Goal: Complete application form

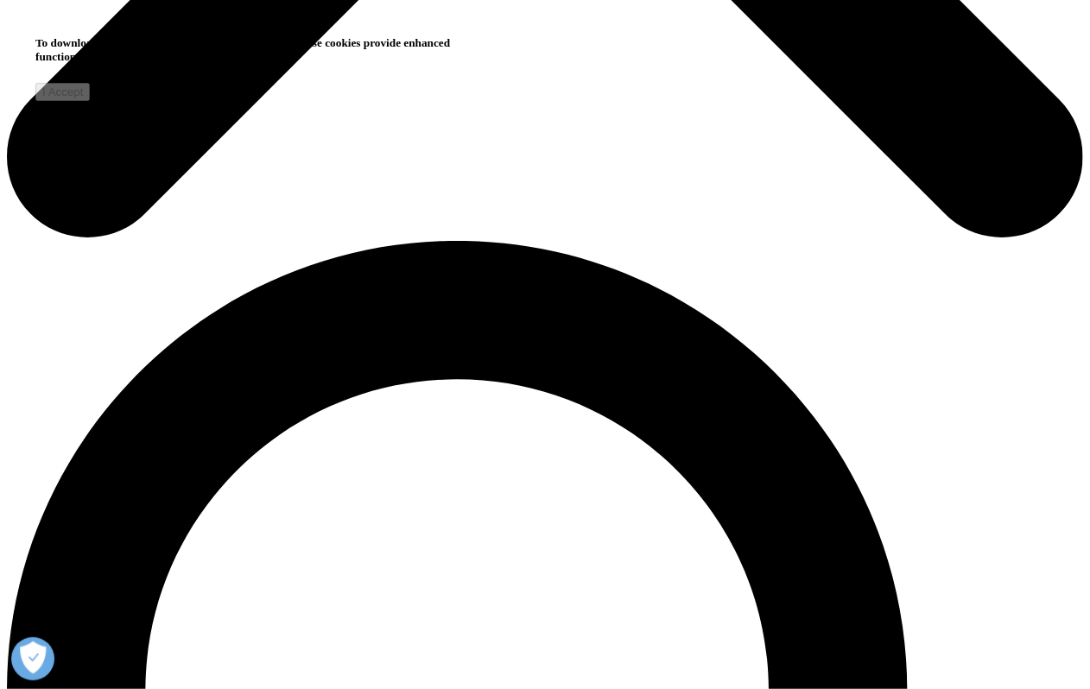
scroll to position [1696, 1019]
type input "[PERSON_NAME]"
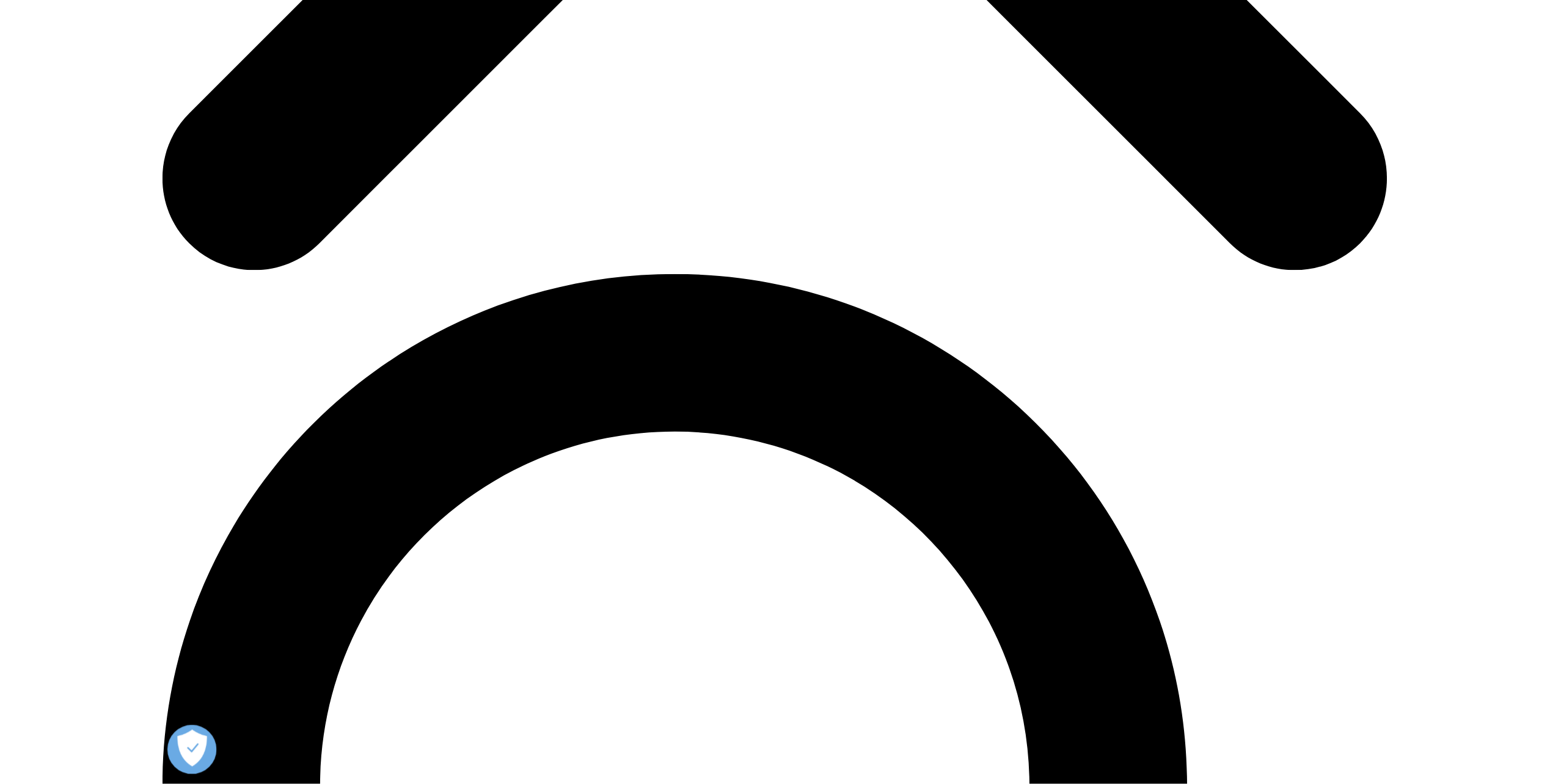
scroll to position [1199, 721]
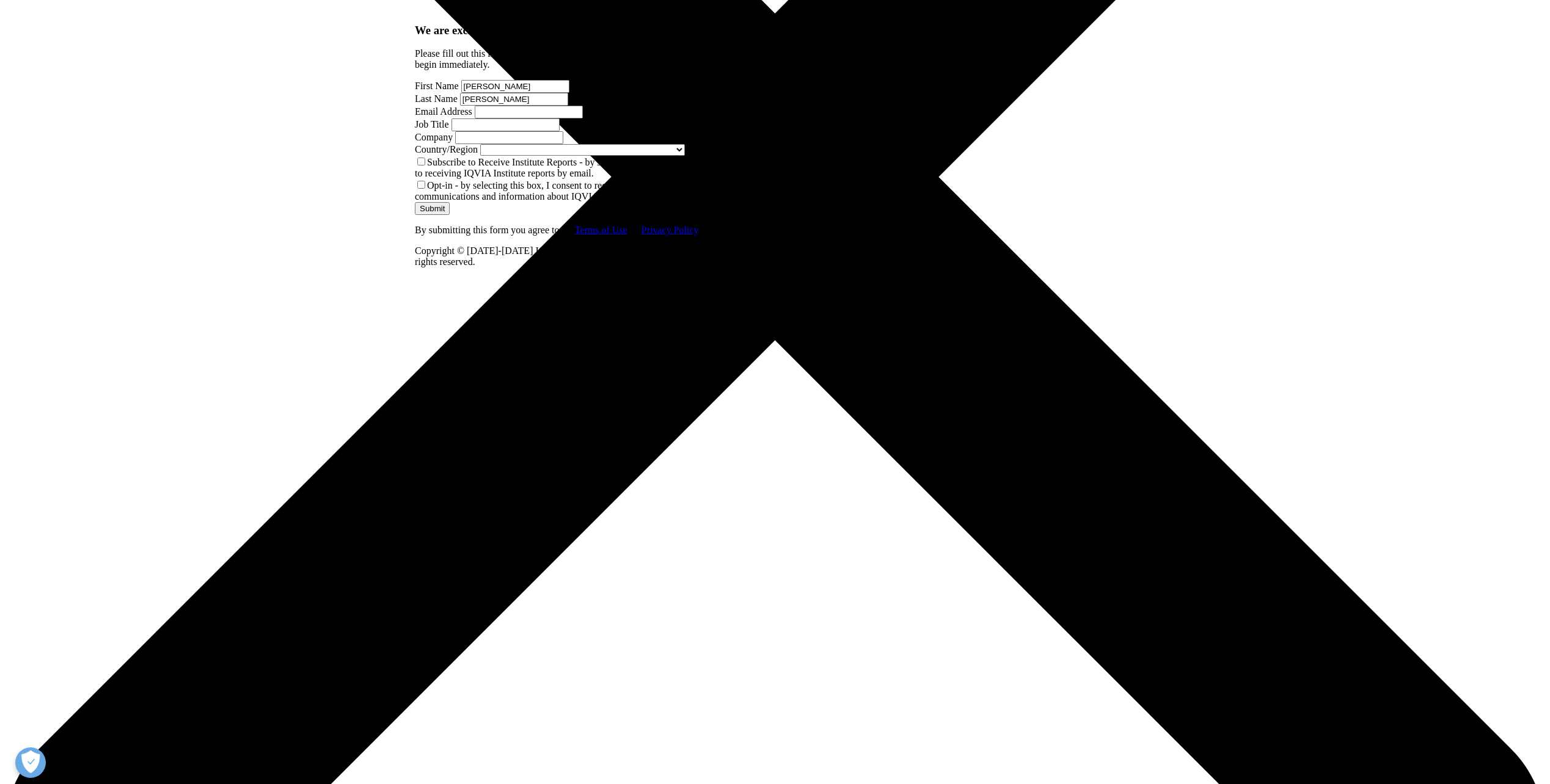
type input "[PERSON_NAME]"
click at [474, 119] on input "Email Address" at bounding box center [528, 112] width 108 height 13
type input "[PERSON_NAME][EMAIL_ADDRESS][PERSON_NAME][DOMAIN_NAME]"
click at [559, 131] on input "Job Title" at bounding box center [505, 125] width 108 height 13
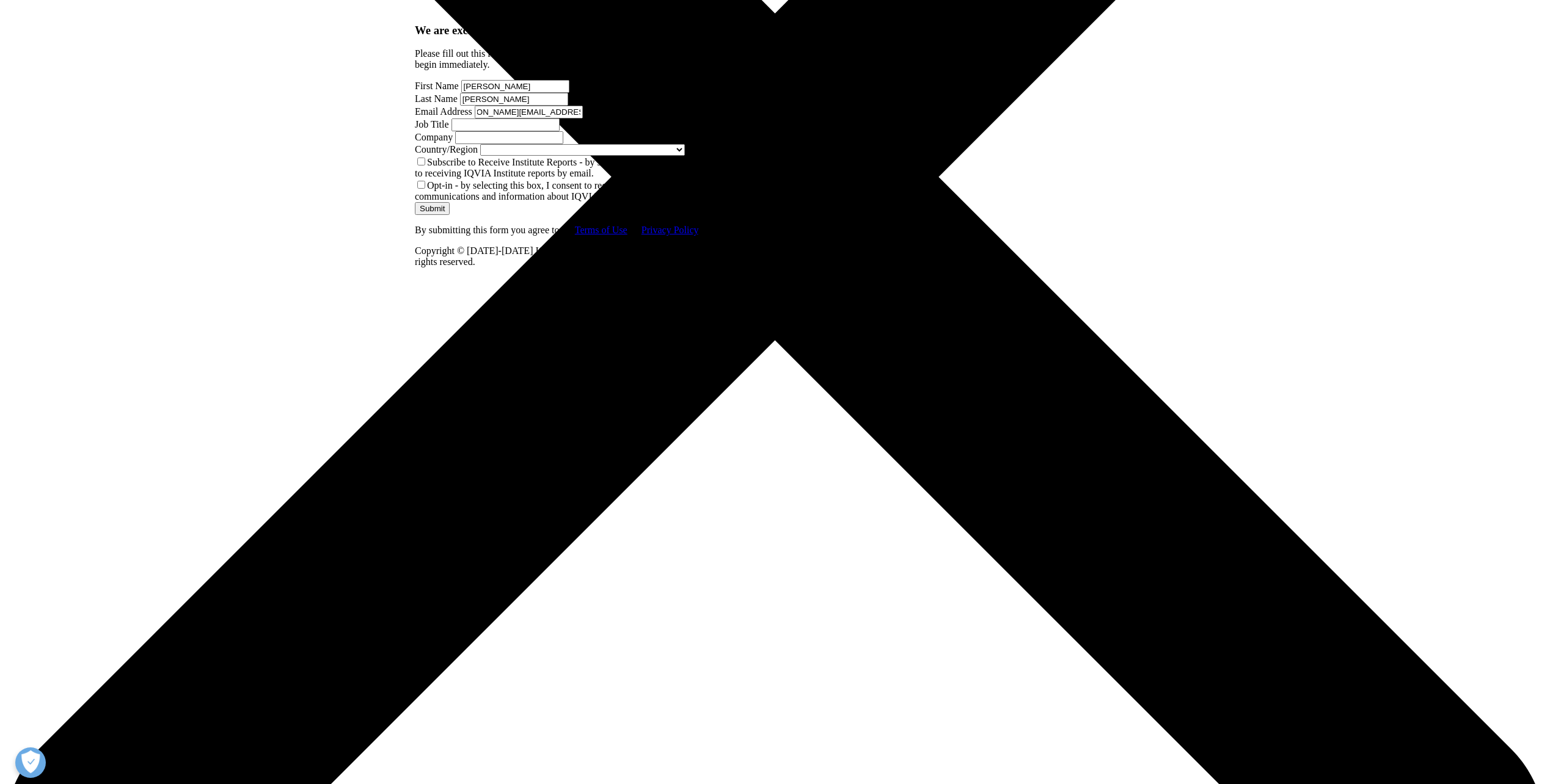
scroll to position [0, 0]
click at [492, 144] on input "Company" at bounding box center [509, 138] width 108 height 13
type input "Pfizer Pharma GmbH"
click at [684, 155] on span at bounding box center [684, 149] width 0 height 11
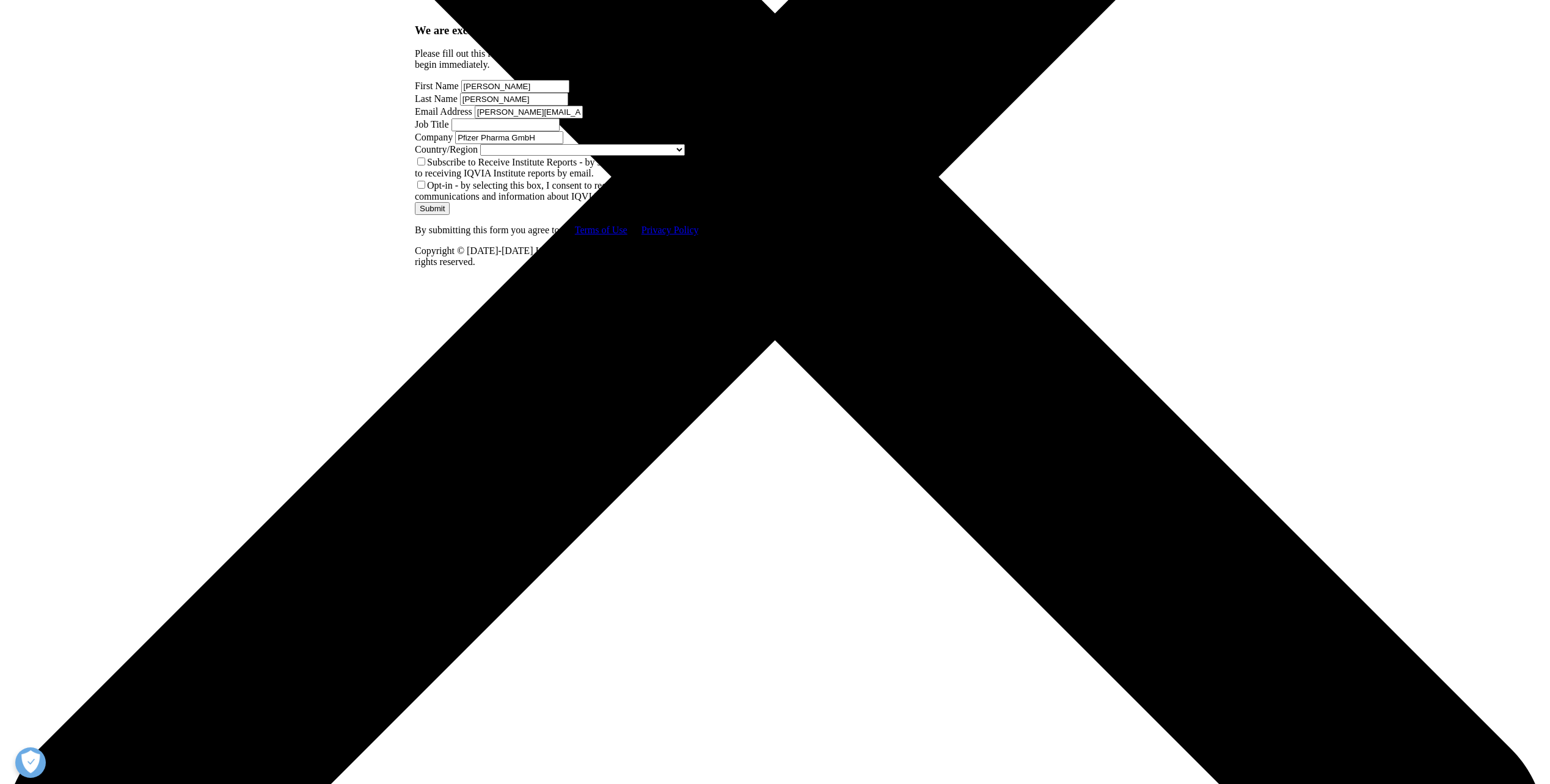
scroll to position [0, 0]
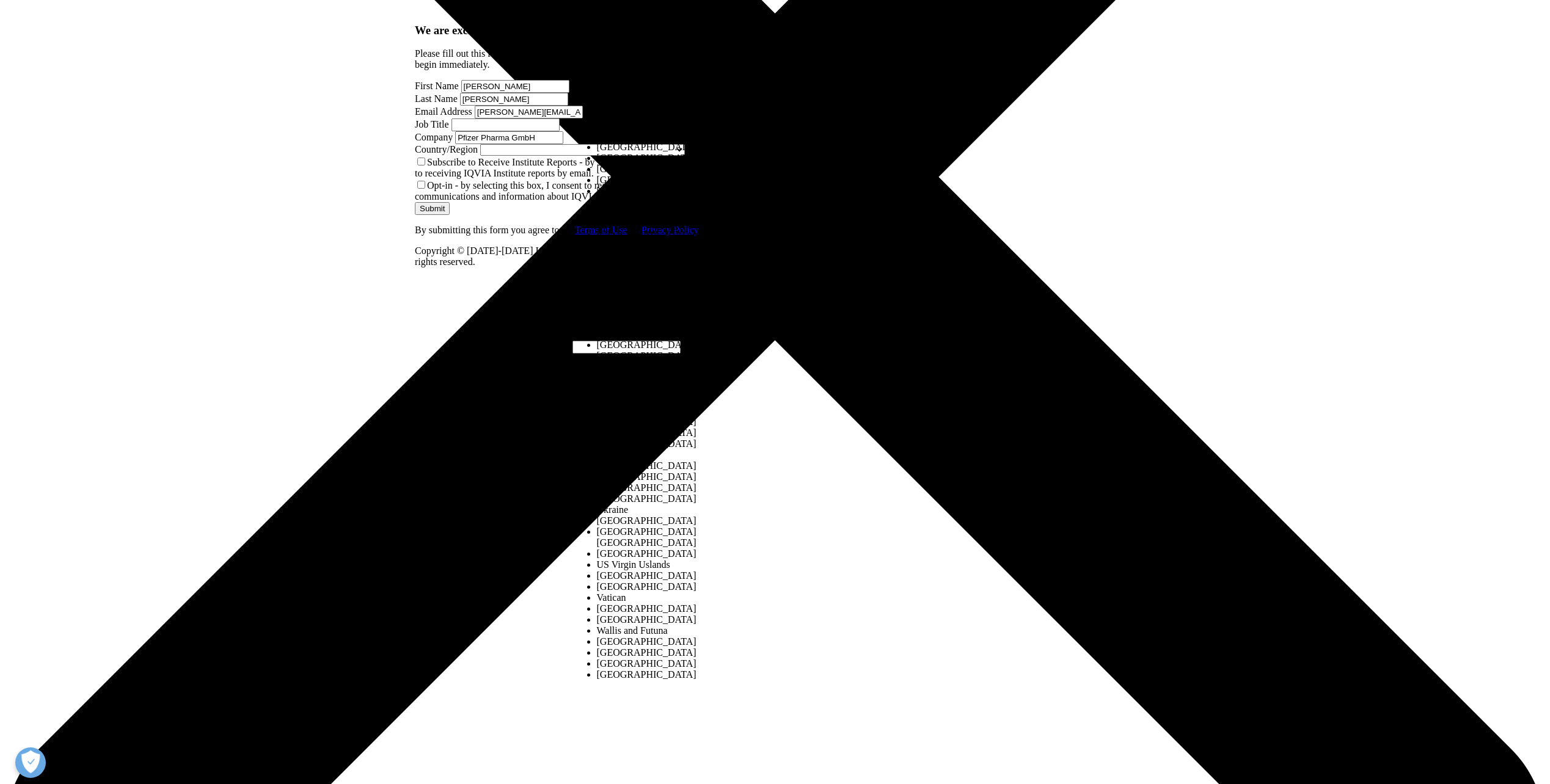
select select "[GEOGRAPHIC_DATA]"
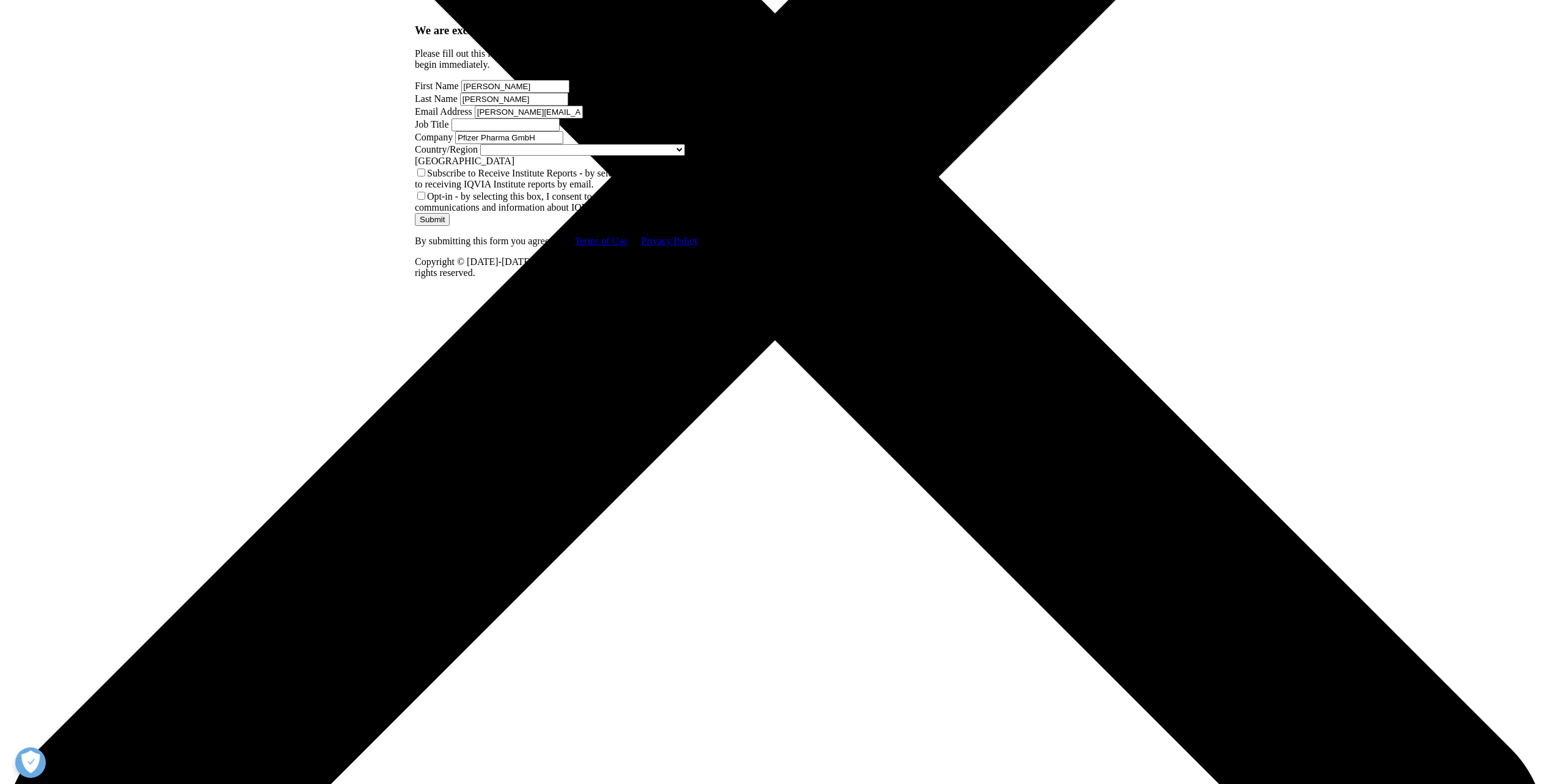
click at [559, 131] on input "Job Title" at bounding box center [505, 125] width 108 height 13
paste input "IC & CFC [PERSON_NAME] IDM Tier 1&2 Lead"
type input "IC & CFC [PERSON_NAME] IDM Tier 1&2 Lead"
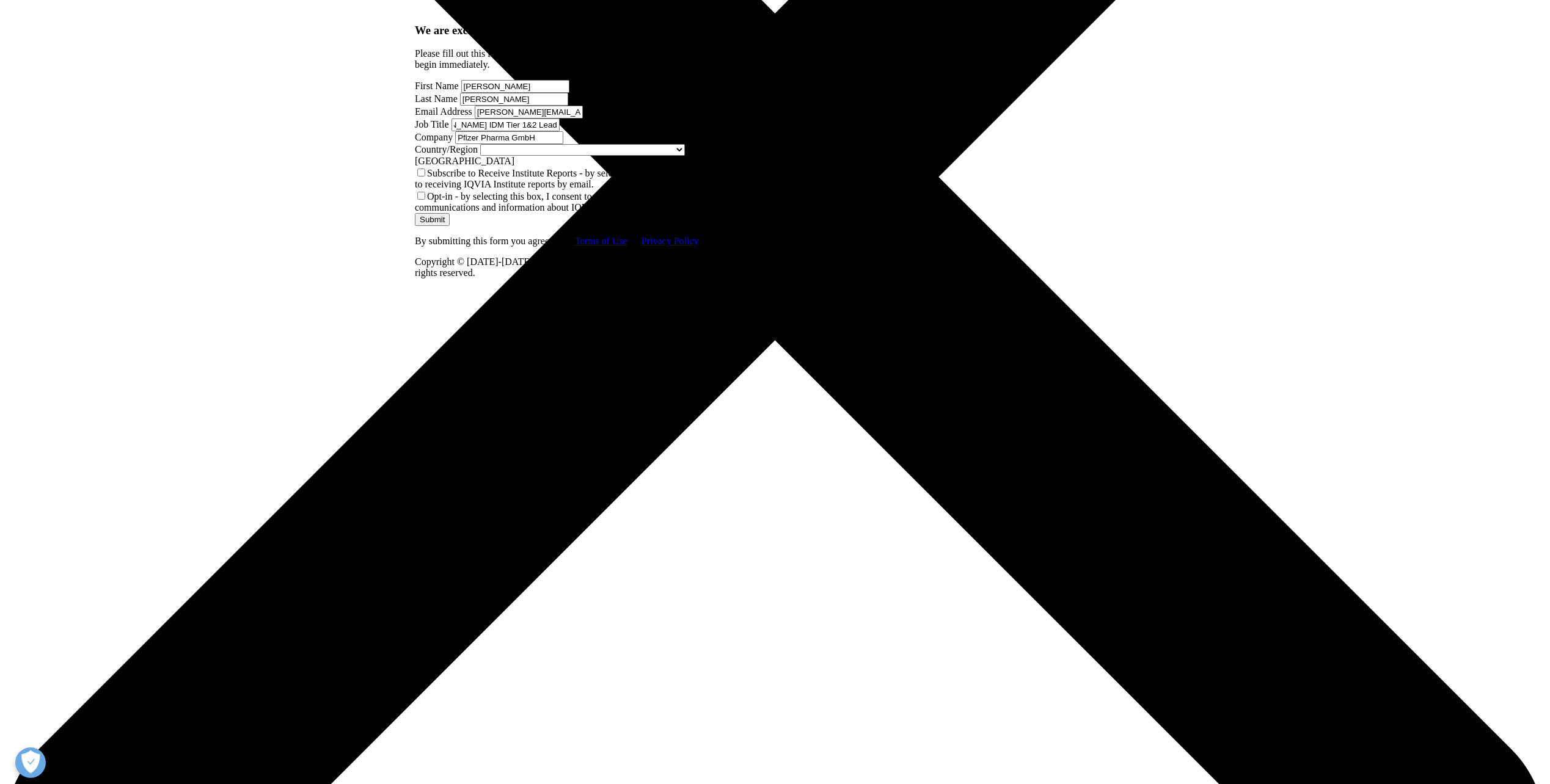
click at [450, 226] on input "Submit" at bounding box center [432, 219] width 35 height 13
drag, startPoint x: 591, startPoint y: 269, endPoint x: 558, endPoint y: 272, distance: 33.1
click at [558, 167] on div "First Name Marcel Last Name Thies Email Address marcel.thies@pfizer.com Job Tit…" at bounding box center [563, 123] width 296 height 87
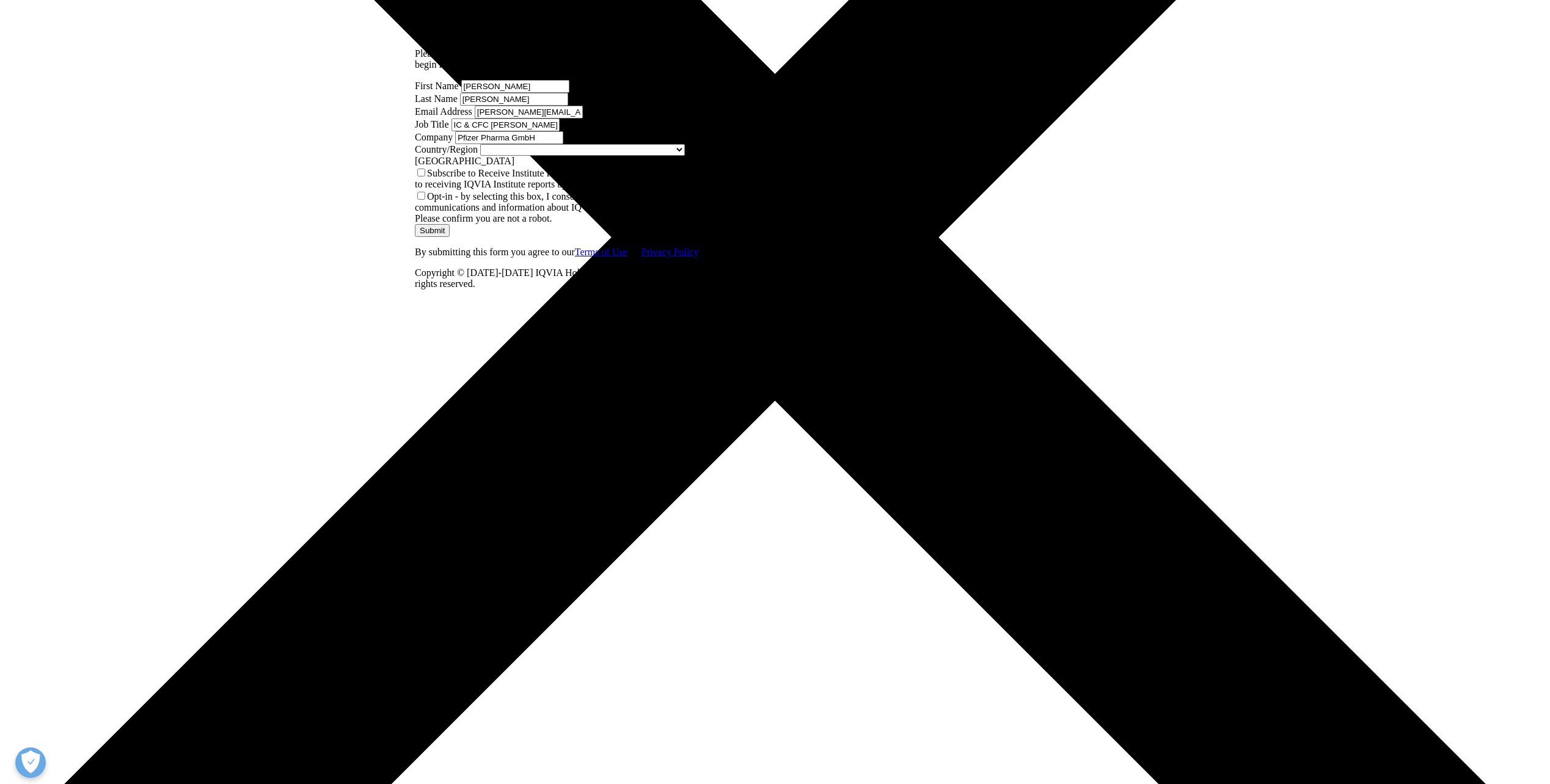
scroll to position [549, 0]
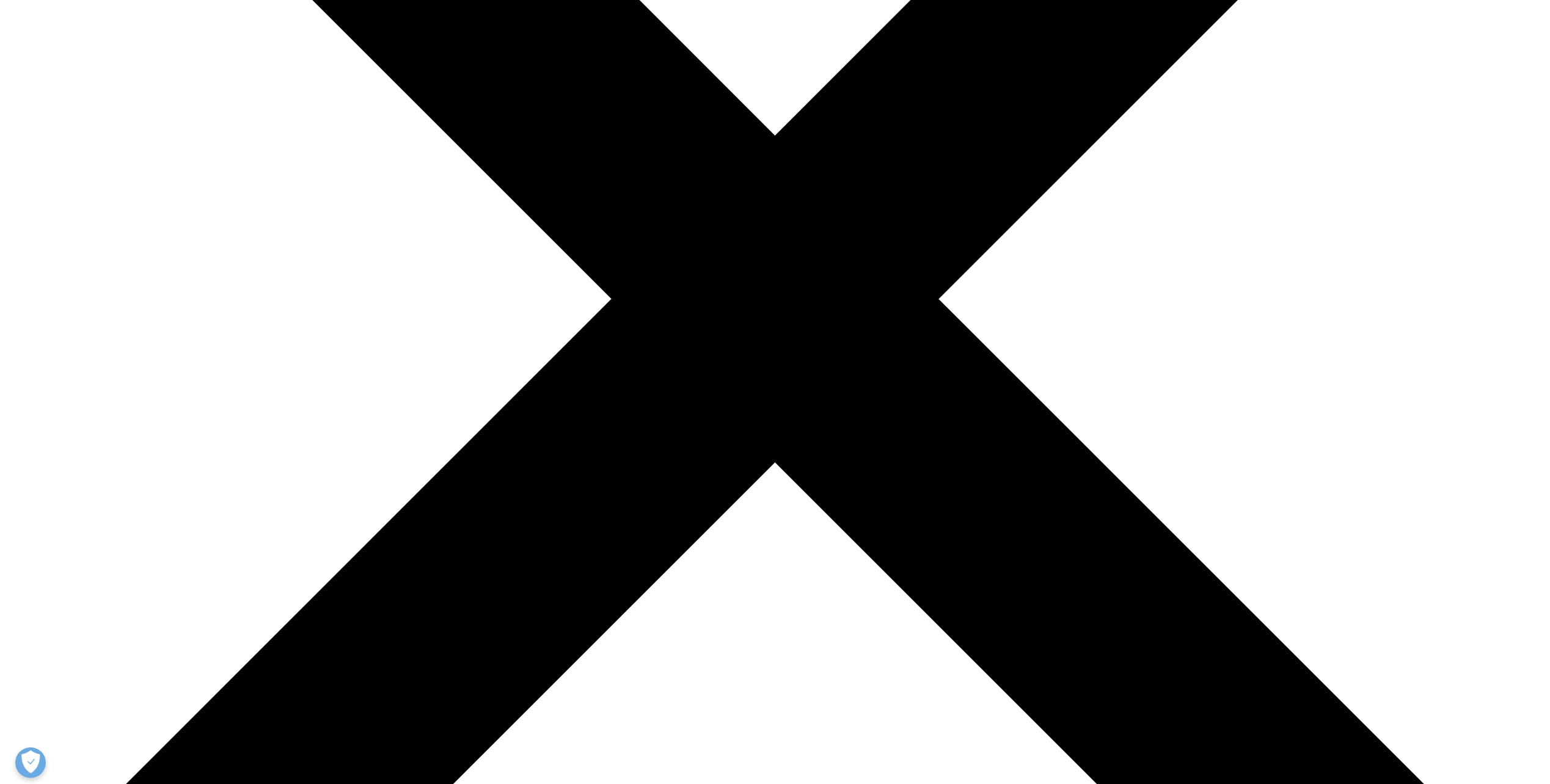
scroll to position [0, 0]
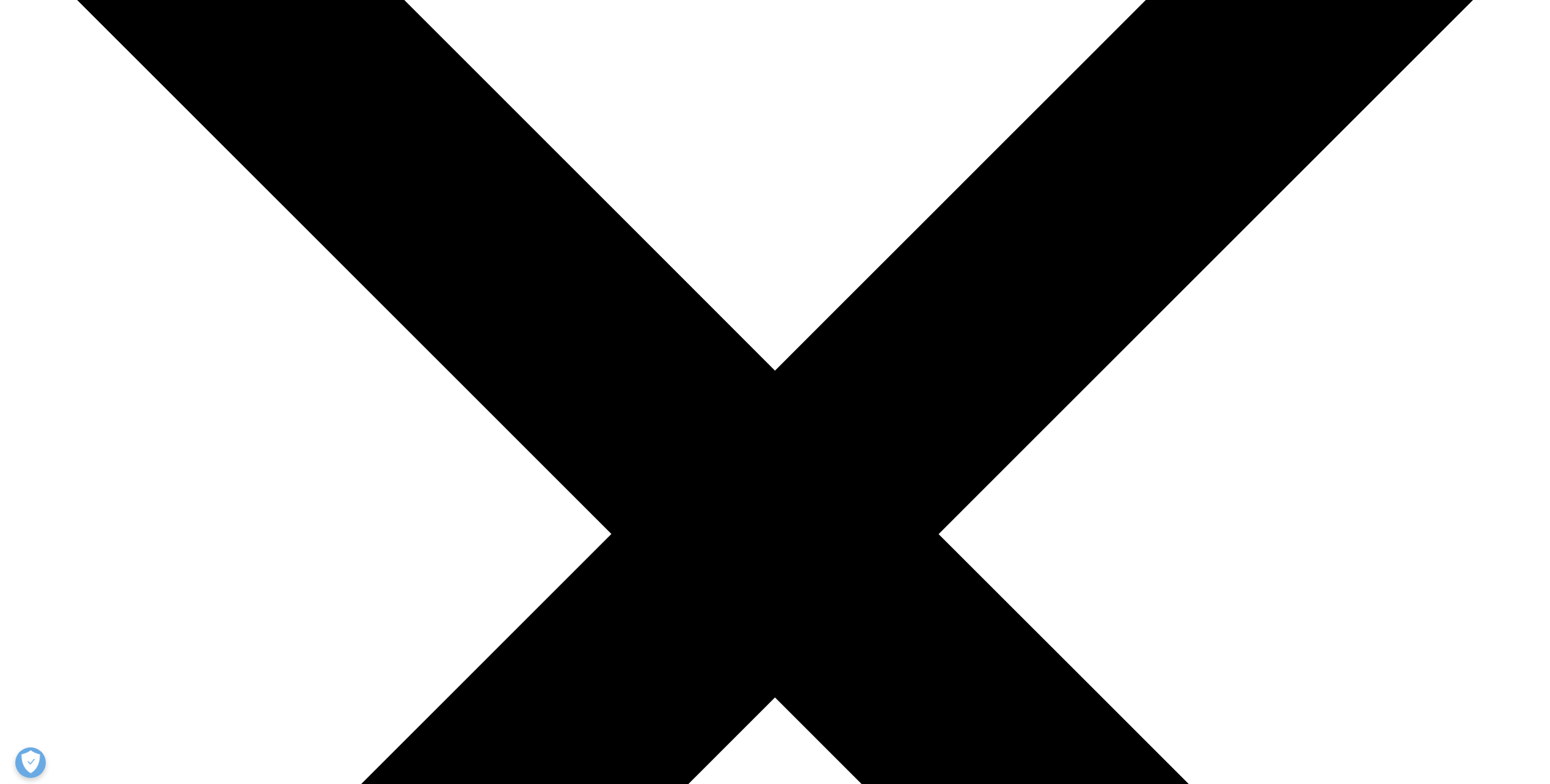
scroll to position [245, 0]
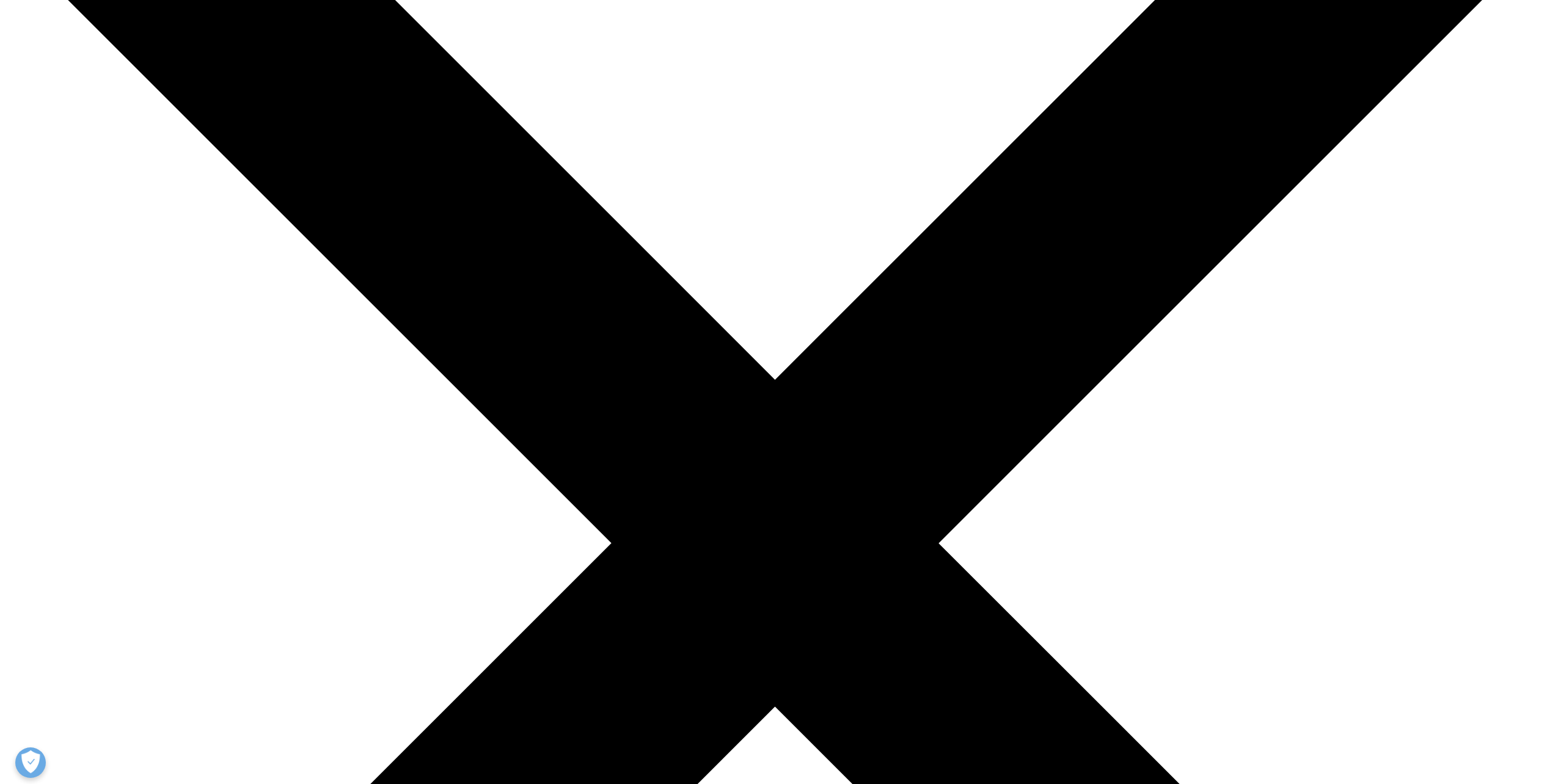
type input "[PERSON_NAME]"
type input "[PERSON_NAME][EMAIL_ADDRESS][PERSON_NAME][DOMAIN_NAME]"
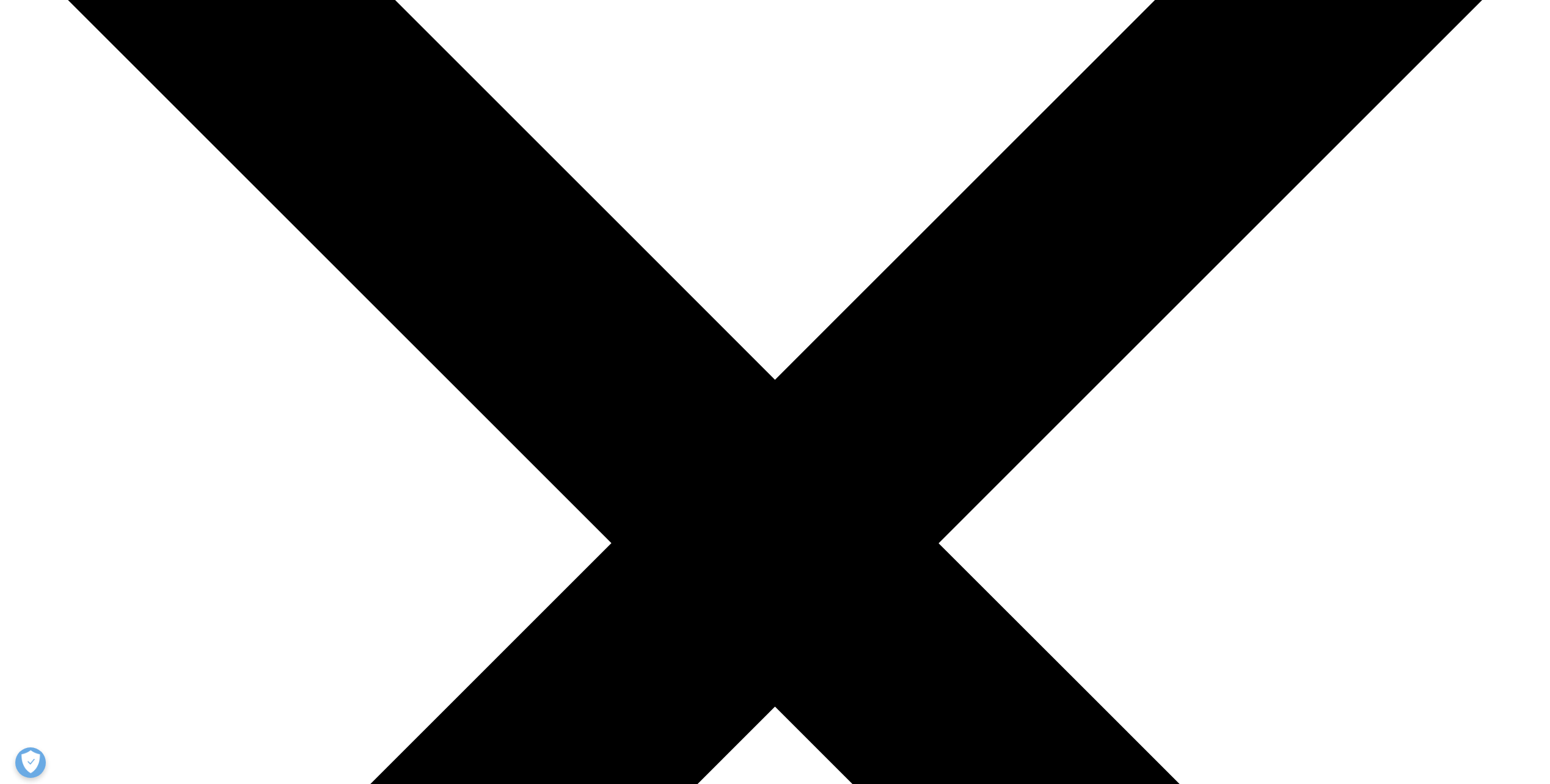
scroll to position [0, 0]
paste input "IC & CFC [PERSON_NAME] IDM Tier 1&2 Lead"
type input "IC & CFC [PERSON_NAME] IDM Tier 1&2 Lead"
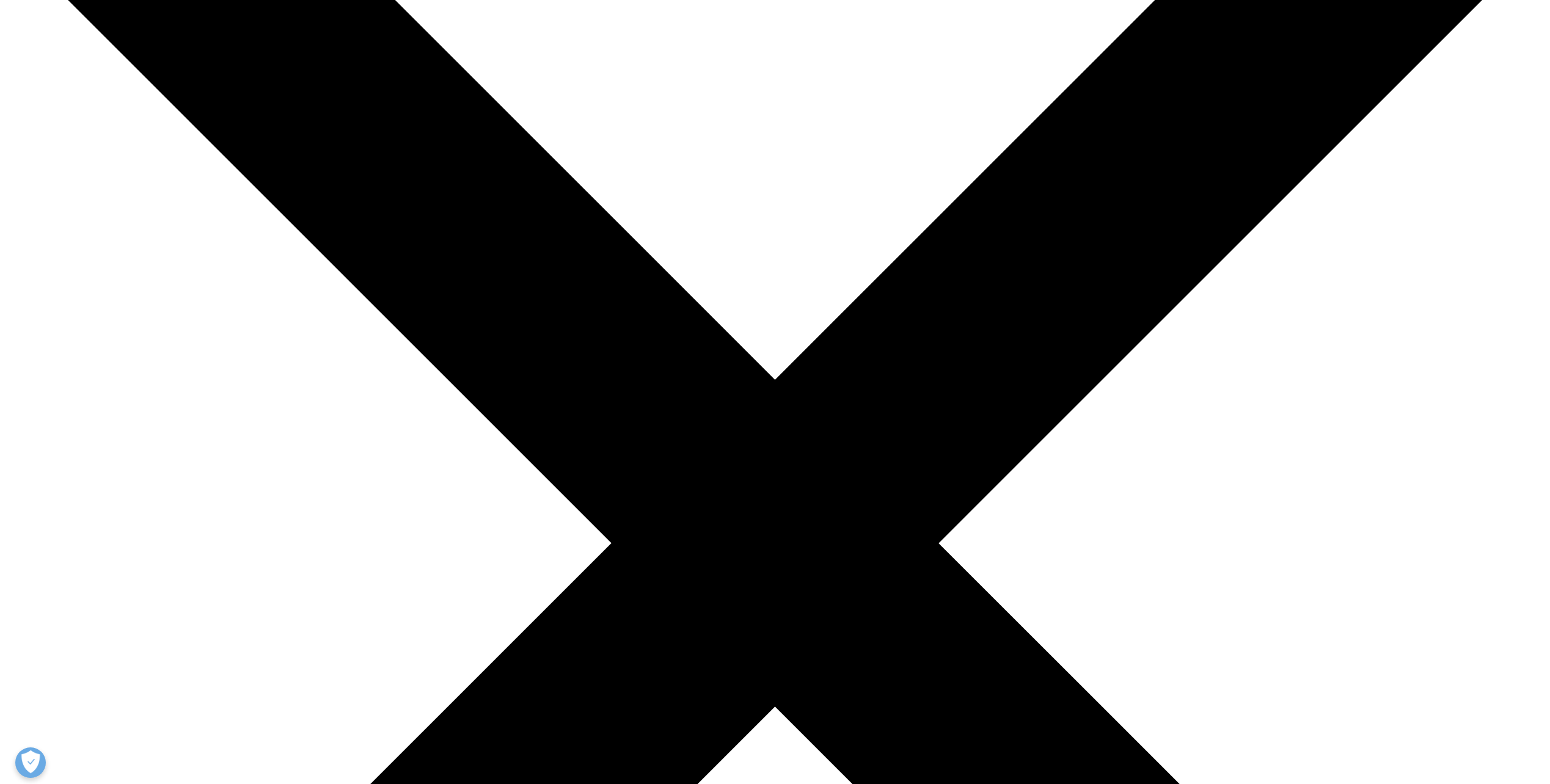
type input "Pfizer Pharma GmbH"
select select "[GEOGRAPHIC_DATA]"
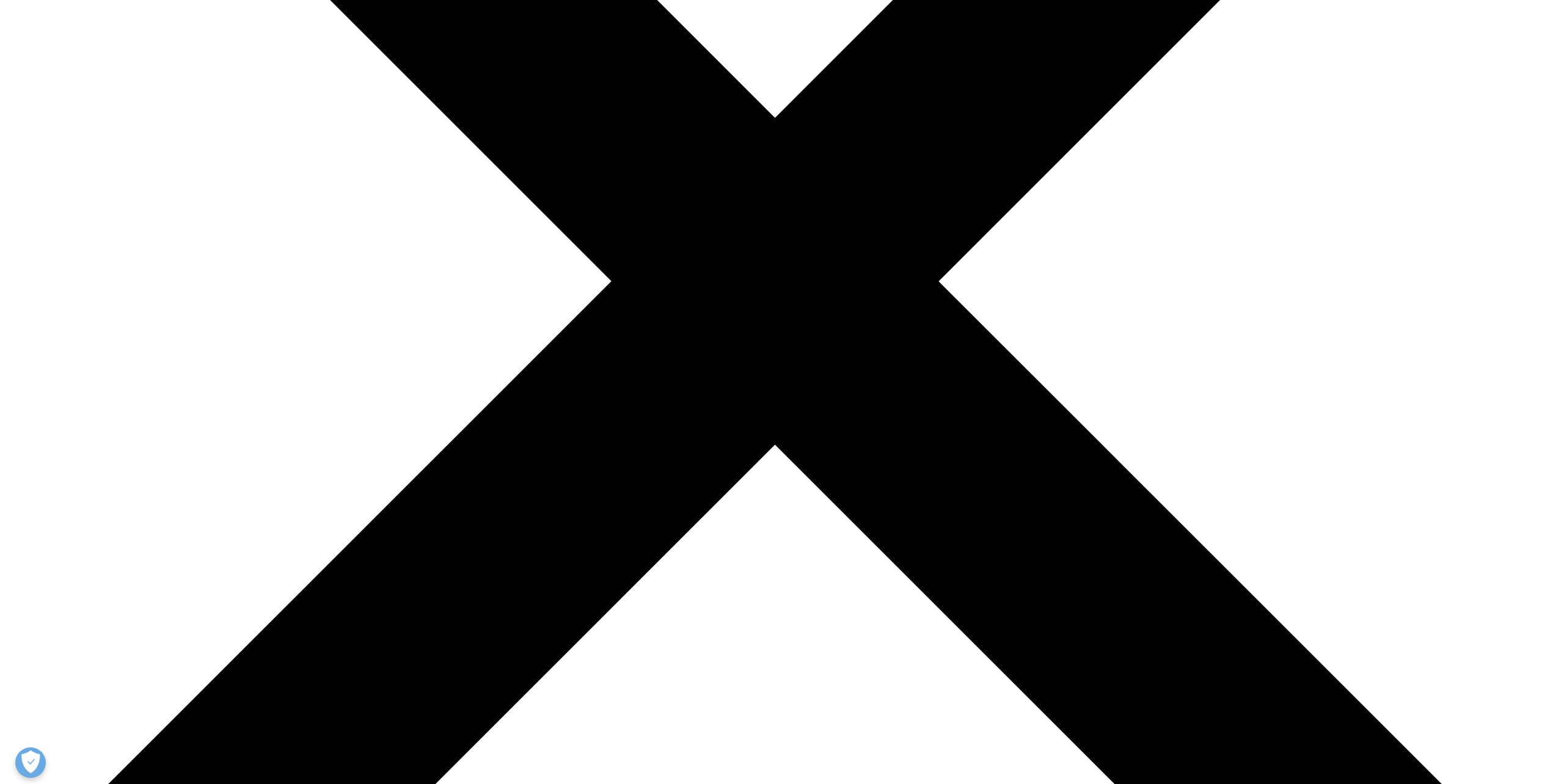
scroll to position [549, 0]
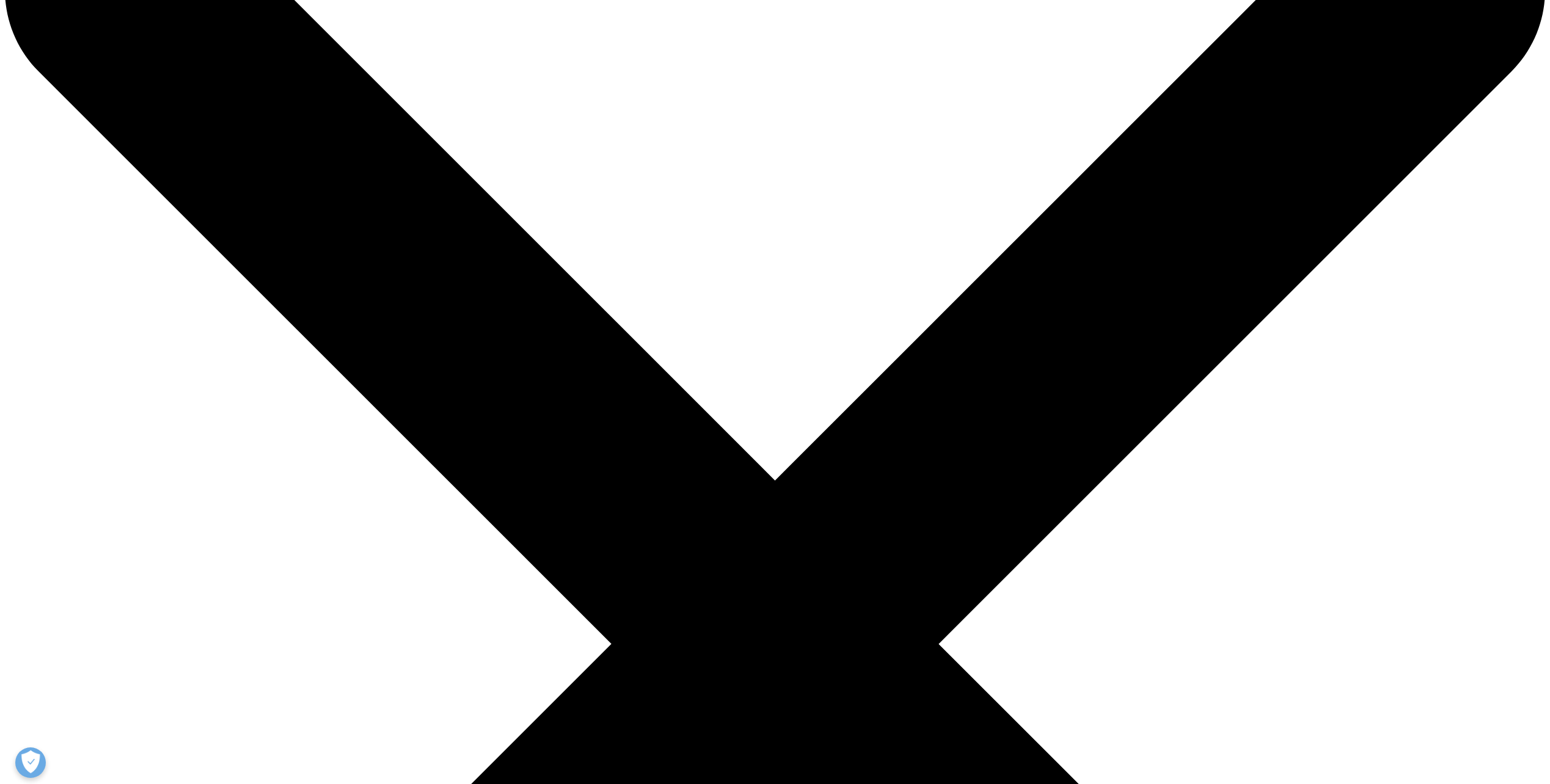
scroll to position [183, 0]
